Goal: Task Accomplishment & Management: Manage account settings

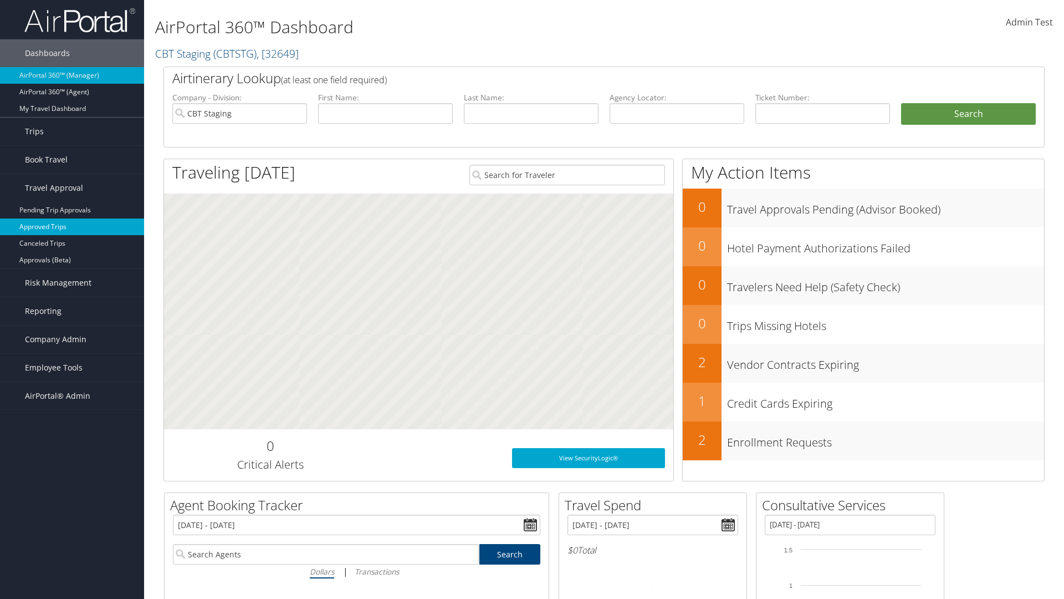
click at [72, 227] on link "Approved Trips" at bounding box center [72, 226] width 144 height 17
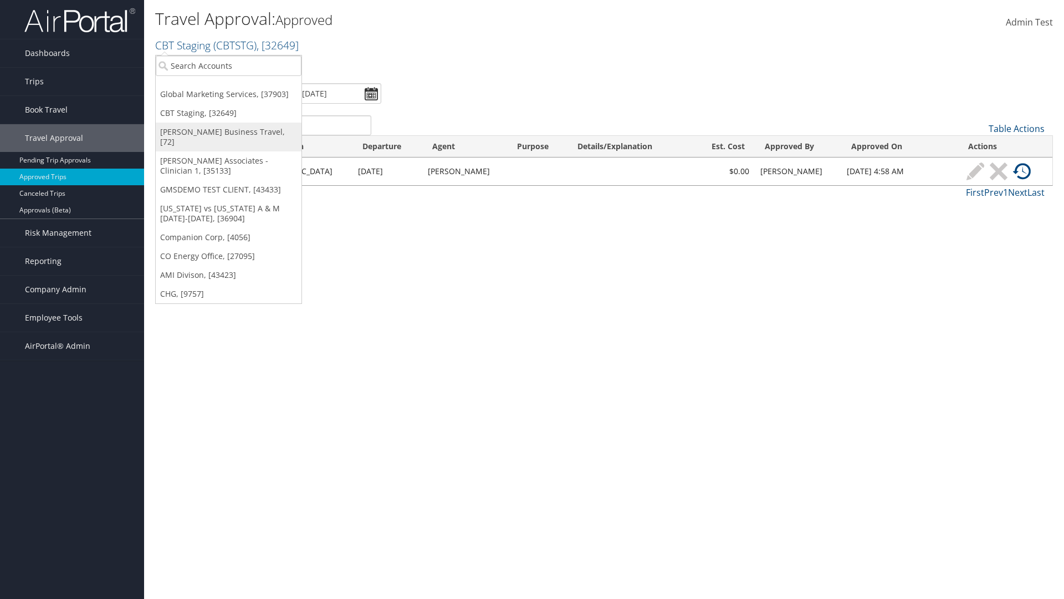
click at [228, 132] on link "[PERSON_NAME] Business Travel, [72]" at bounding box center [229, 136] width 146 height 29
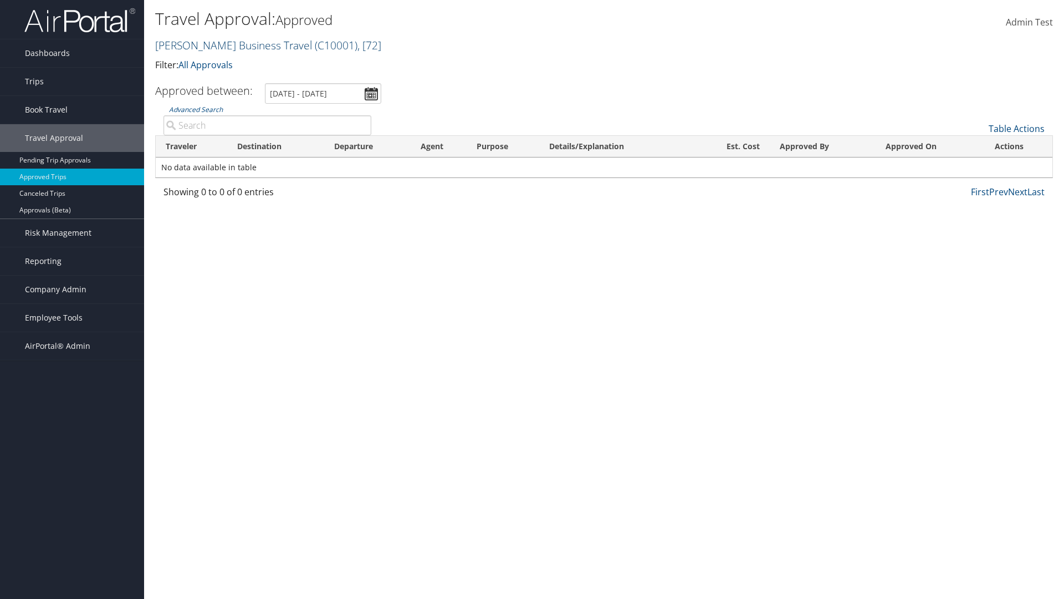
click at [228, 45] on link "Christopherson Business Travel ( C10001 ) , [ 72 ]" at bounding box center [268, 45] width 226 height 15
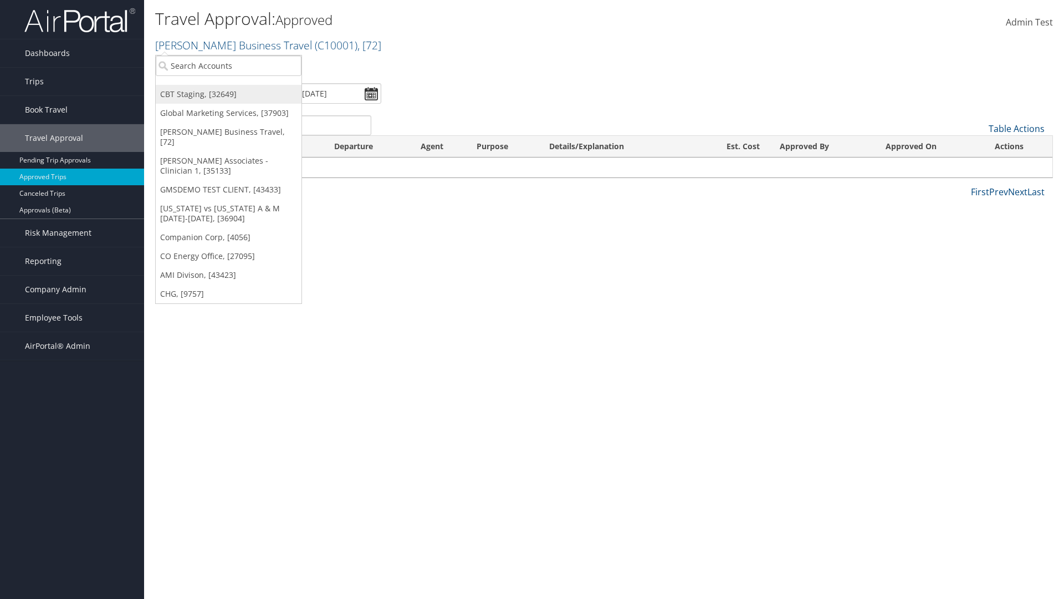
click at [228, 94] on link "CBT Staging, [32649]" at bounding box center [229, 94] width 146 height 19
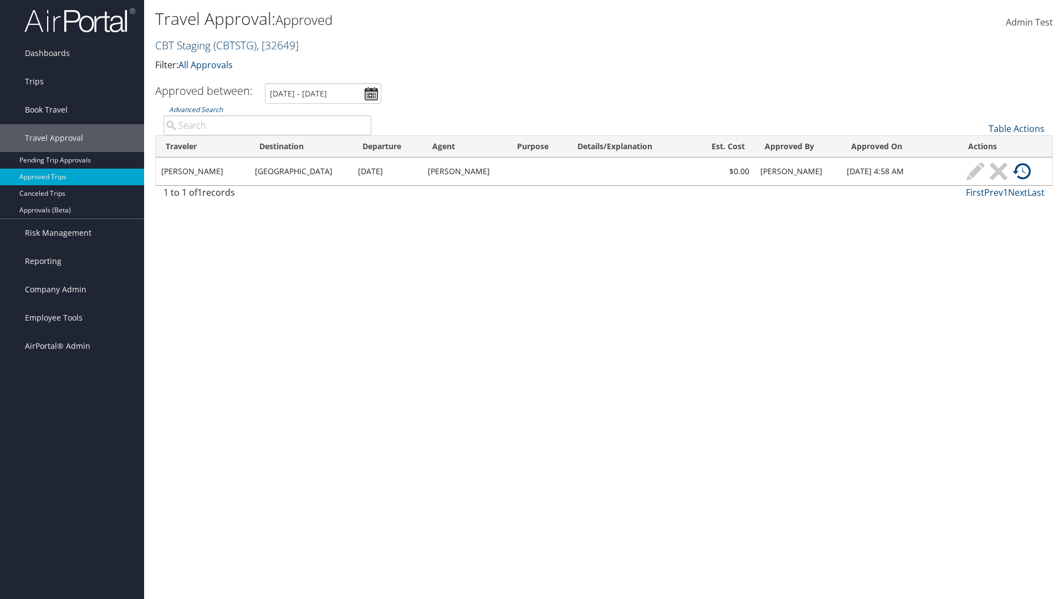
click at [183, 45] on link "CBT Staging ( CBTSTG ) , [ 32649 ]" at bounding box center [227, 45] width 144 height 15
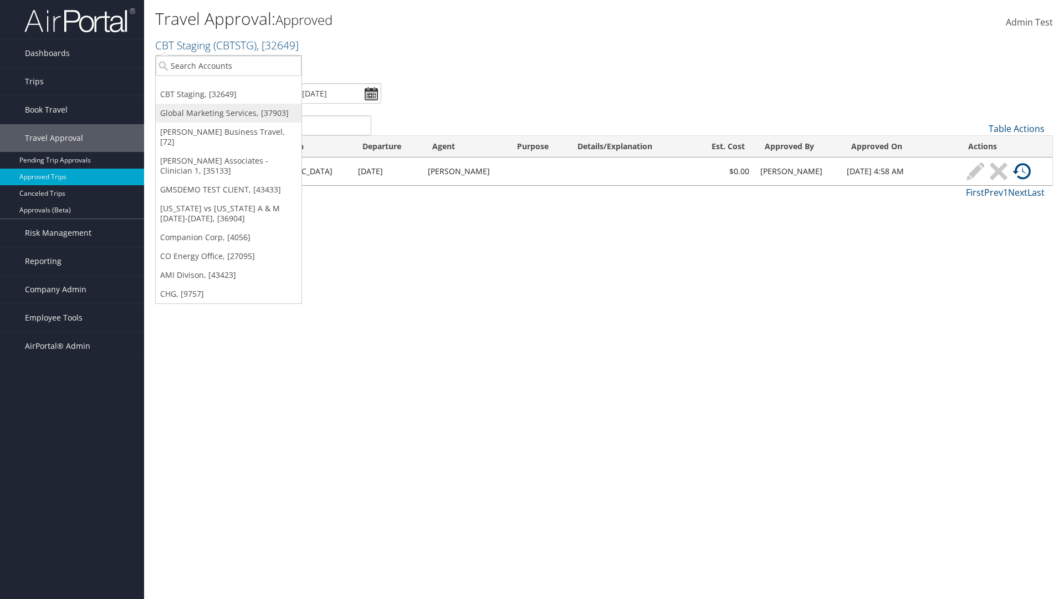
click at [228, 113] on link "Global Marketing Services, [37903]" at bounding box center [229, 113] width 146 height 19
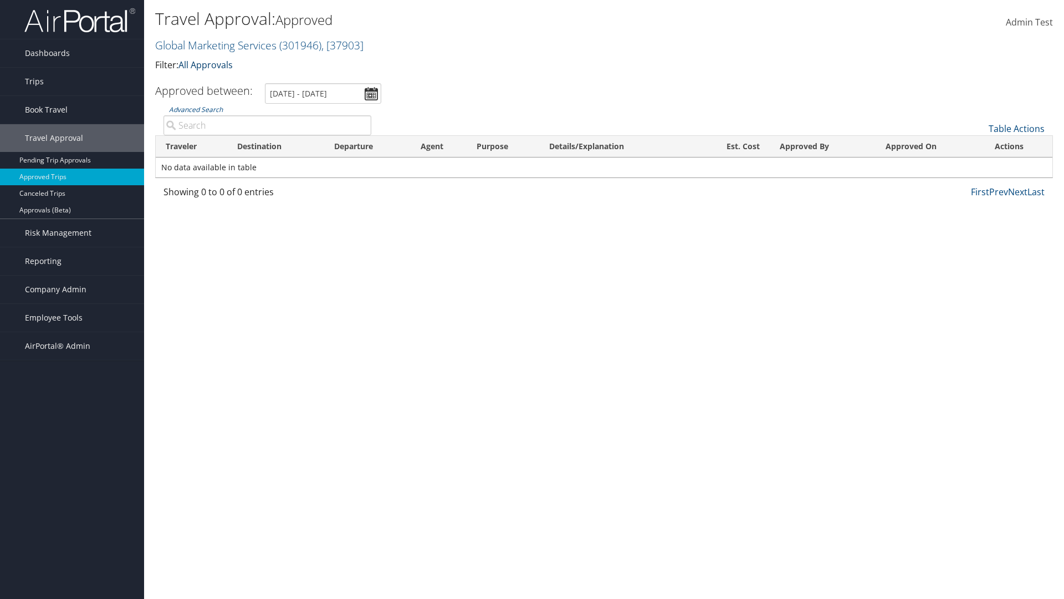
click at [208, 64] on link "All Approvals" at bounding box center [205, 65] width 54 height 12
click at [254, 81] on link "My Approvals" at bounding box center [254, 82] width 146 height 19
click at [191, 146] on th "Traveler" at bounding box center [191, 147] width 71 height 22
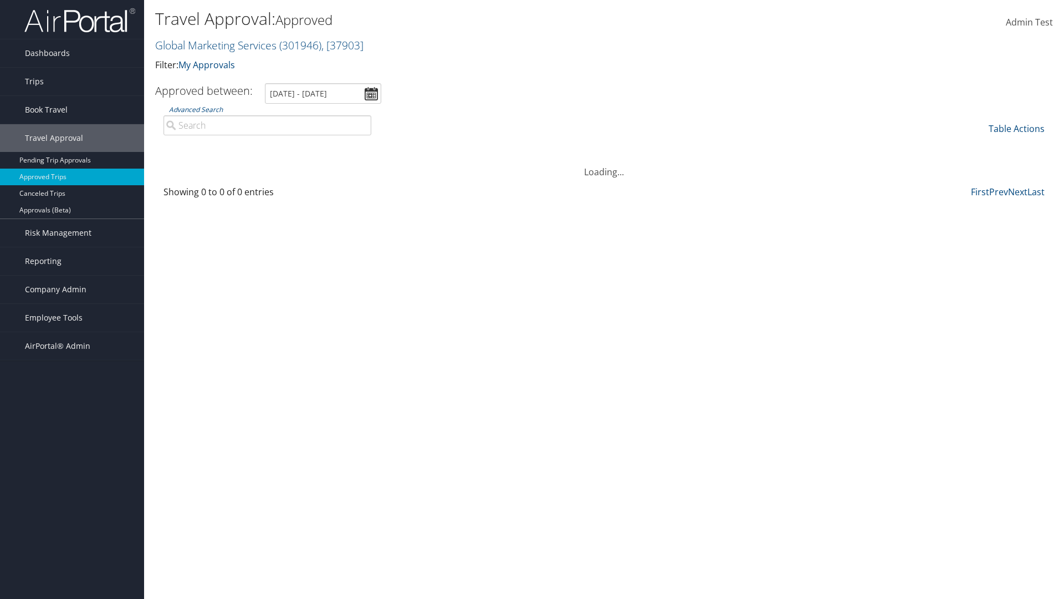
click at [191, 146] on th "Traveler" at bounding box center [191, 147] width 71 height 22
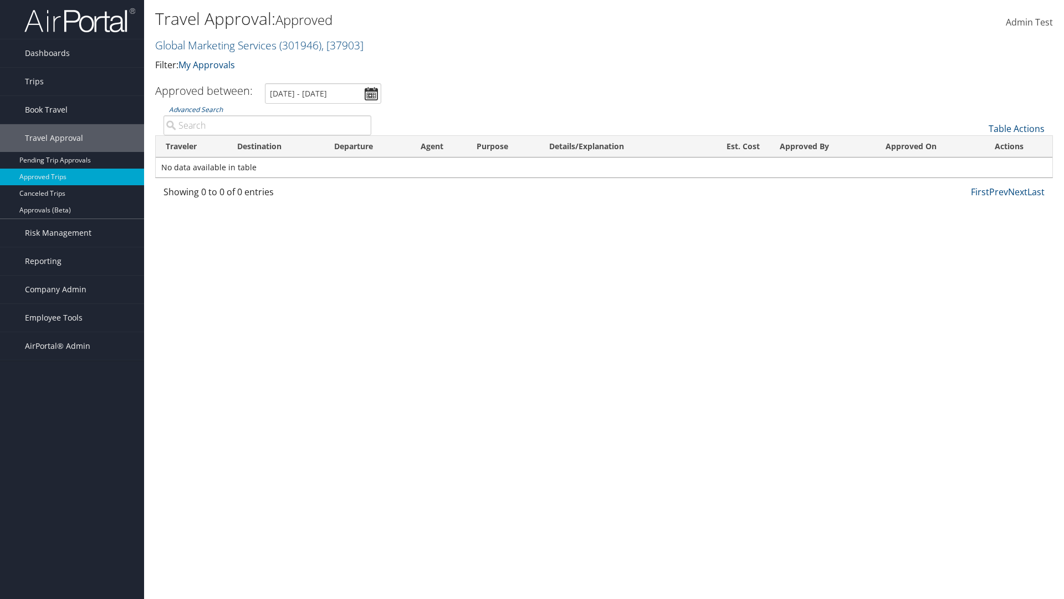
click at [275, 146] on th "Destination" at bounding box center [275, 147] width 97 height 22
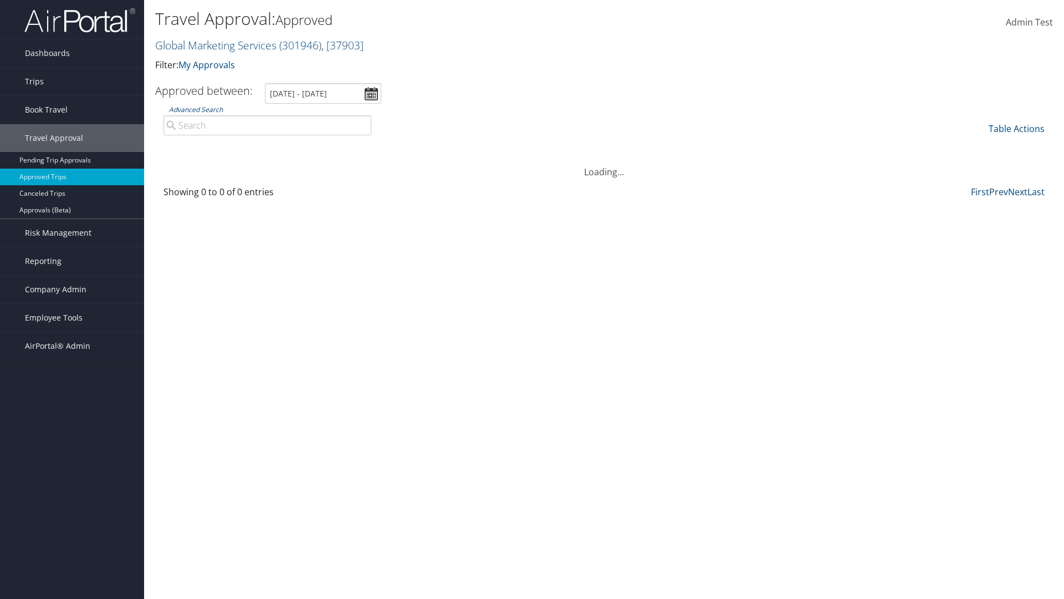
click at [275, 146] on th "Destination" at bounding box center [275, 147] width 97 height 22
click at [367, 146] on th "Departure" at bounding box center [367, 147] width 86 height 22
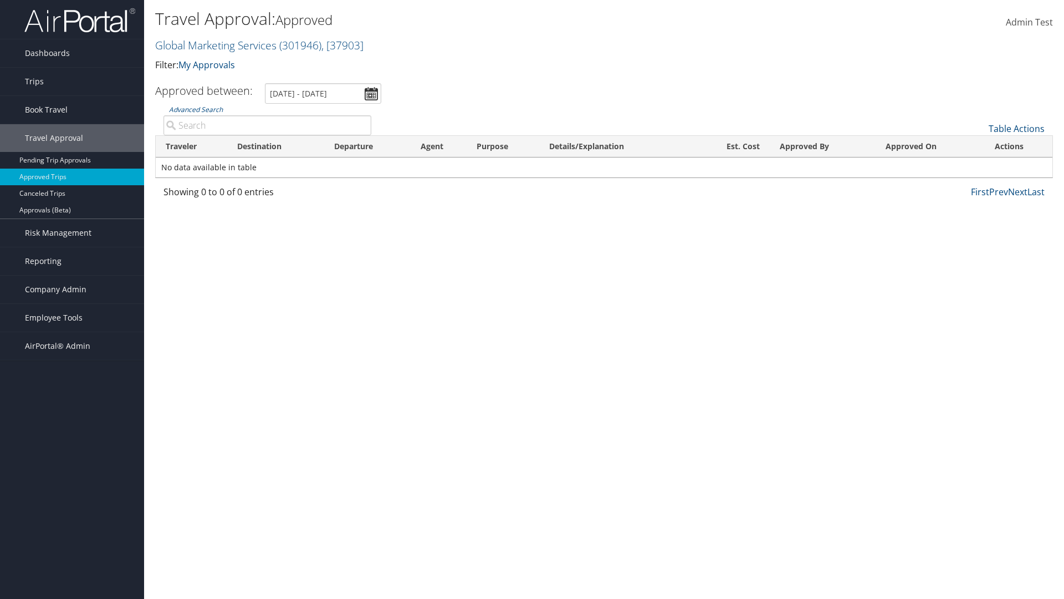
click at [367, 146] on th "Departure" at bounding box center [367, 147] width 86 height 22
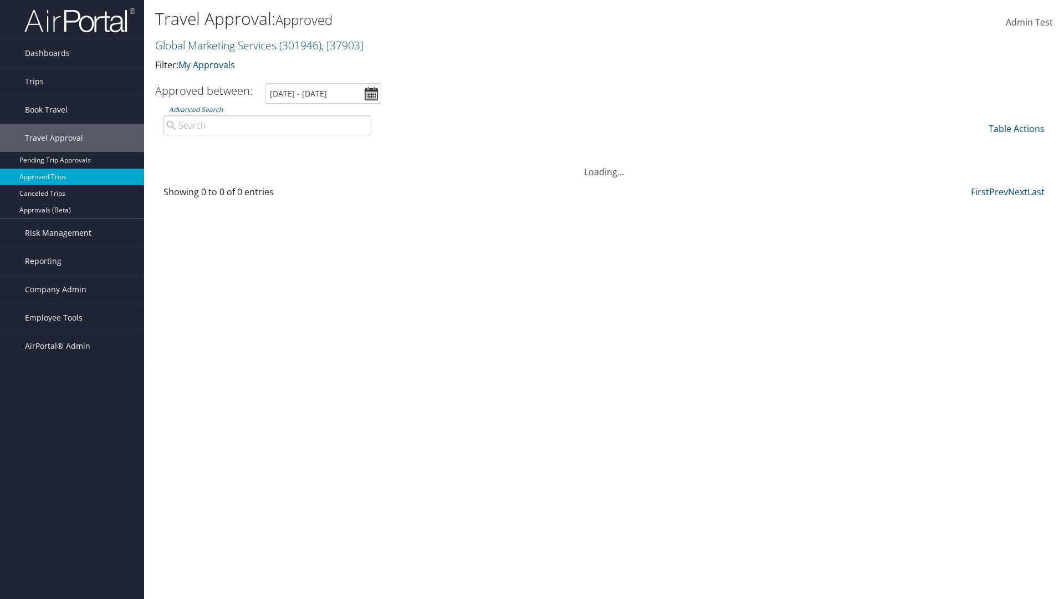
click at [732, 146] on th "Est. Cost" at bounding box center [732, 147] width 76 height 22
